Goal: Navigation & Orientation: Go to known website

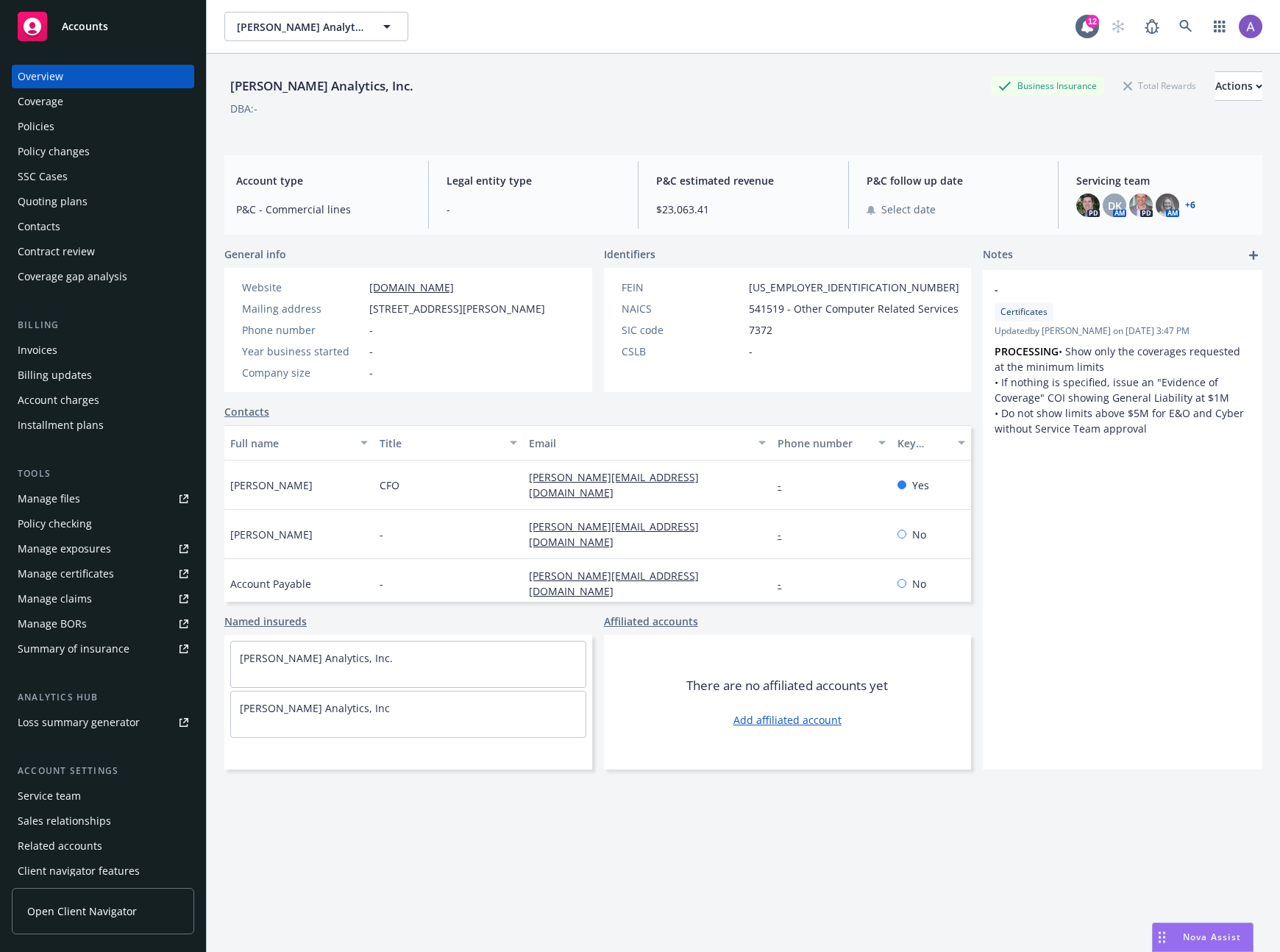
scroll to position [12, 0]
